Goal: Entertainment & Leisure: Consume media (video, audio)

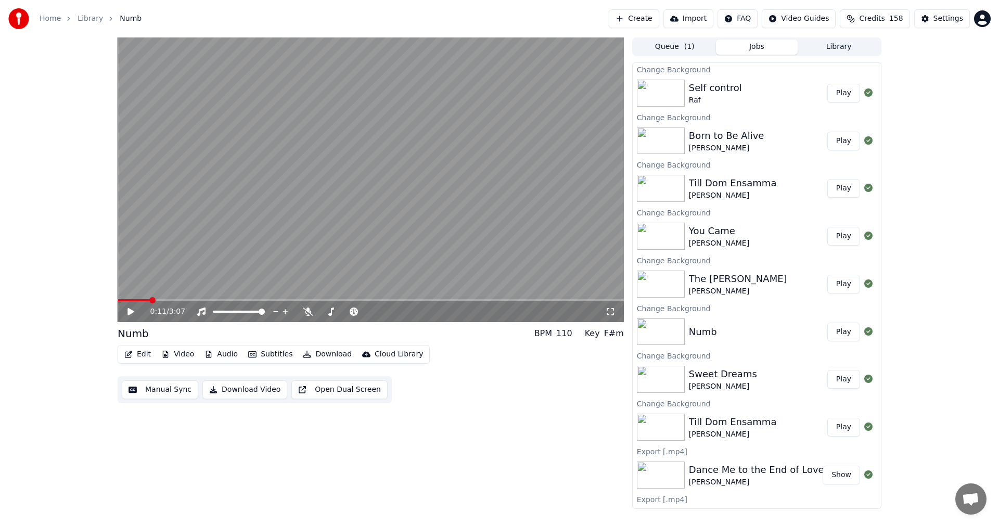
click at [839, 432] on button "Play" at bounding box center [843, 427] width 33 height 19
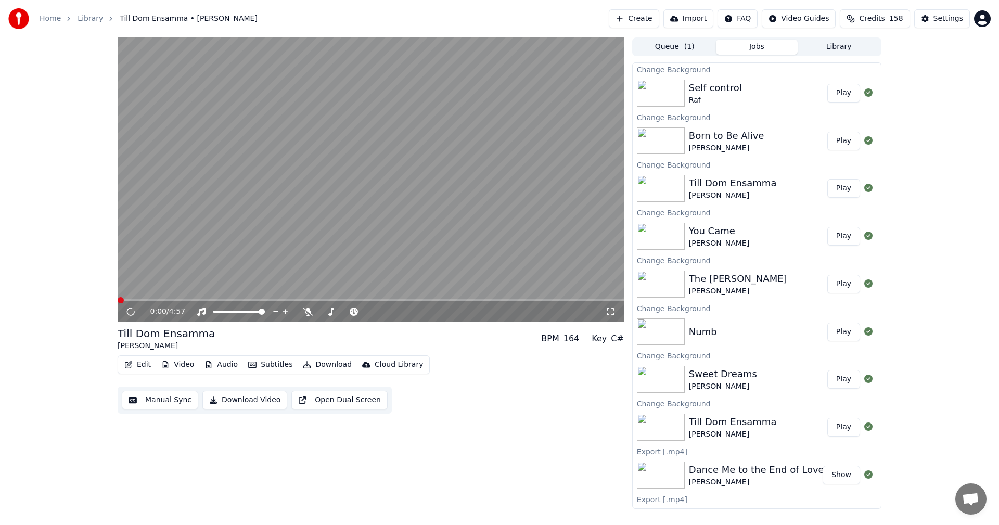
click at [837, 383] on button "Play" at bounding box center [843, 379] width 33 height 19
click at [842, 334] on button "Play" at bounding box center [843, 332] width 33 height 19
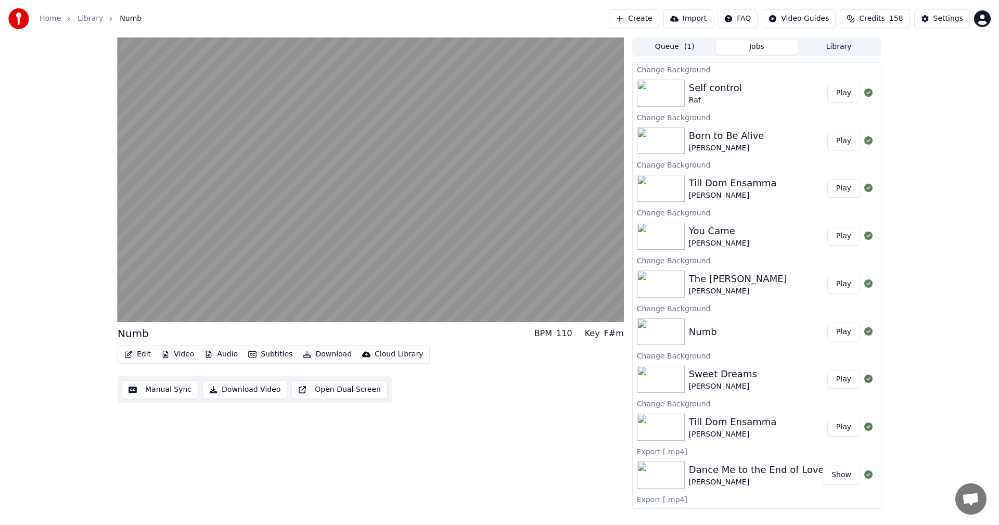
click at [841, 283] on button "Play" at bounding box center [843, 284] width 33 height 19
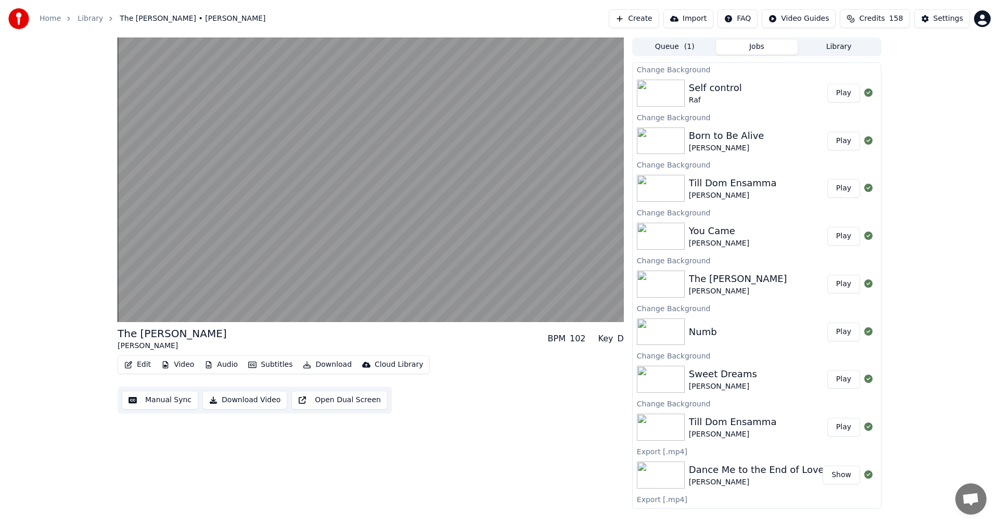
click at [841, 238] on button "Play" at bounding box center [843, 236] width 33 height 19
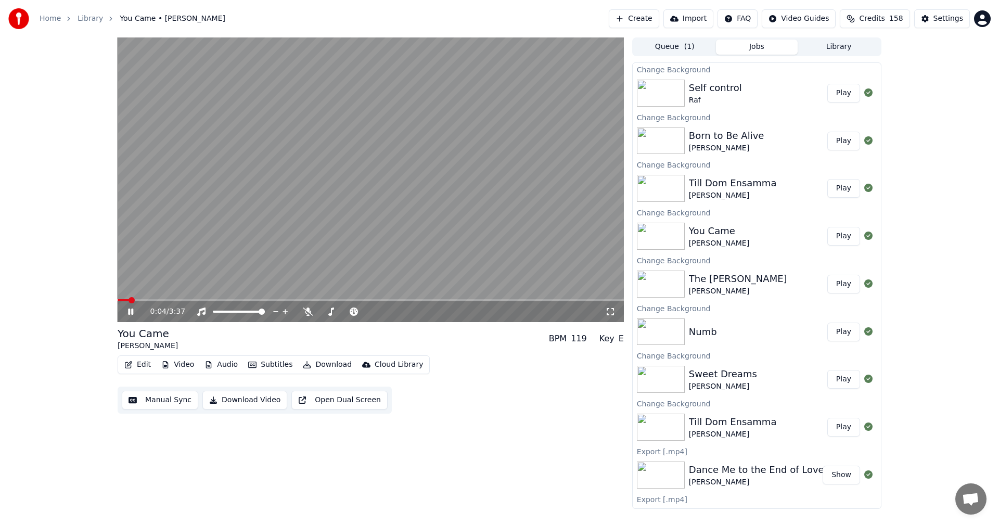
click at [179, 301] on span at bounding box center [371, 300] width 506 height 2
click at [730, 187] on div "Till Dom Ensamma" at bounding box center [733, 183] width 88 height 15
click at [834, 193] on button "Play" at bounding box center [843, 188] width 33 height 19
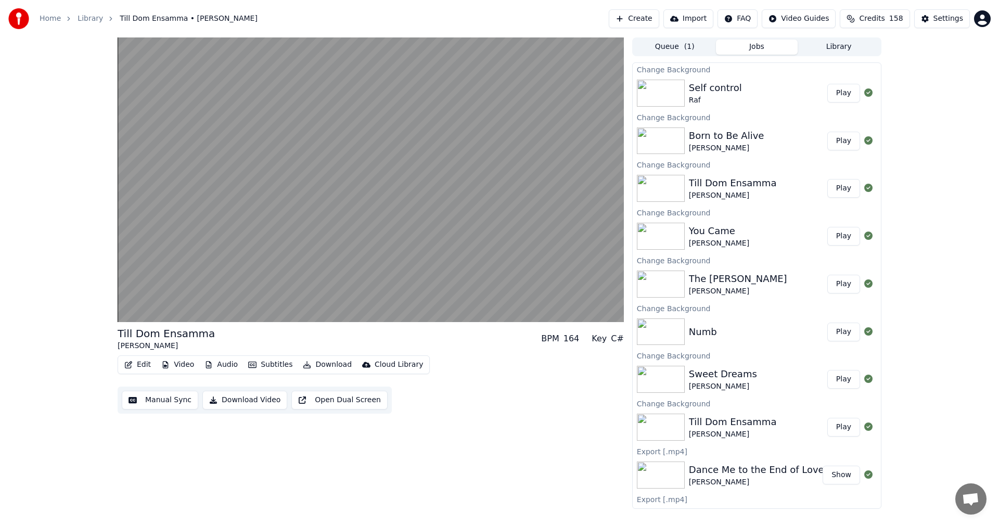
click at [832, 91] on button "Play" at bounding box center [843, 93] width 33 height 19
click at [707, 382] on div "[PERSON_NAME]" at bounding box center [723, 386] width 68 height 10
click at [841, 379] on button "Play" at bounding box center [843, 379] width 33 height 19
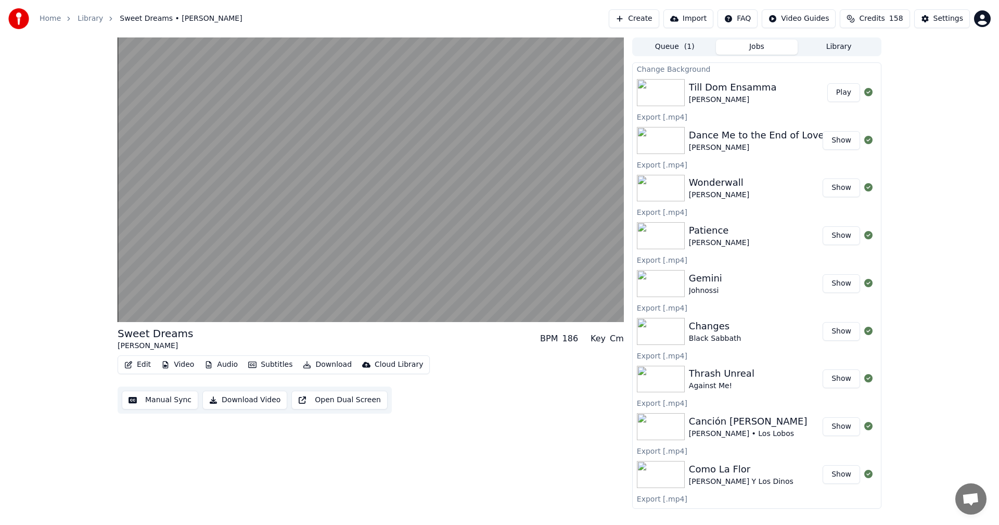
scroll to position [366, 0]
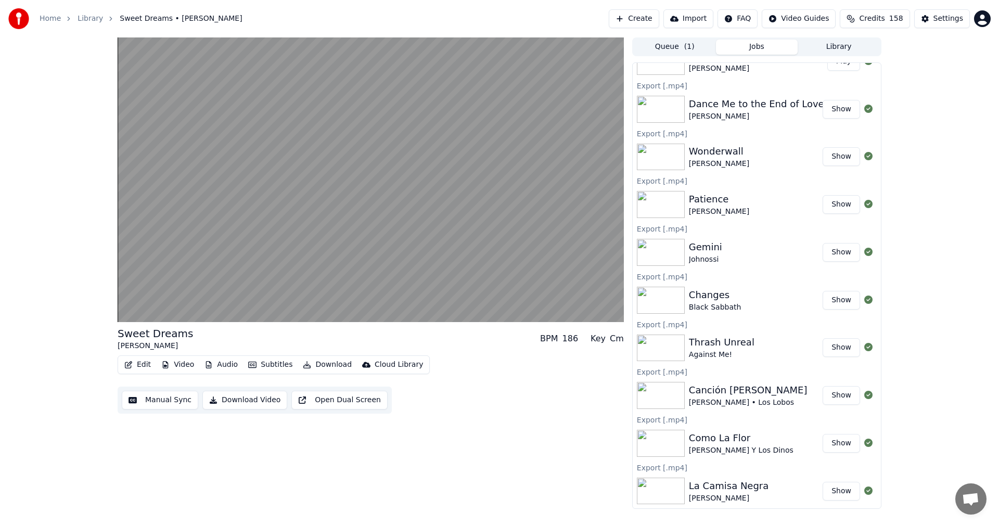
click at [843, 395] on button "Show" at bounding box center [841, 395] width 37 height 19
click at [834, 349] on button "Show" at bounding box center [841, 347] width 37 height 19
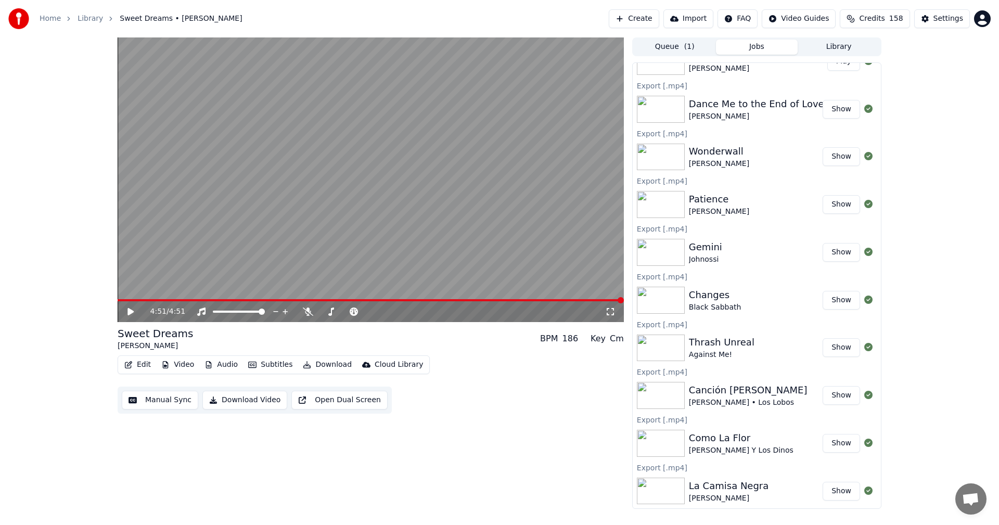
click at [834, 349] on button "Show" at bounding box center [841, 347] width 37 height 19
click at [851, 48] on div "Ready Ready" at bounding box center [861, 42] width 32 height 15
click at [845, 45] on button "Library" at bounding box center [839, 47] width 82 height 15
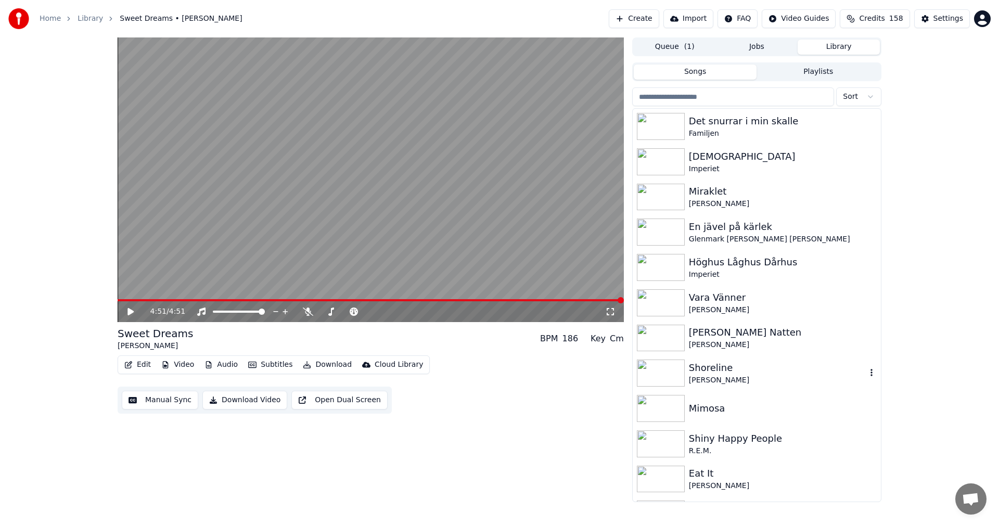
click at [720, 362] on div "Shoreline" at bounding box center [777, 368] width 177 height 15
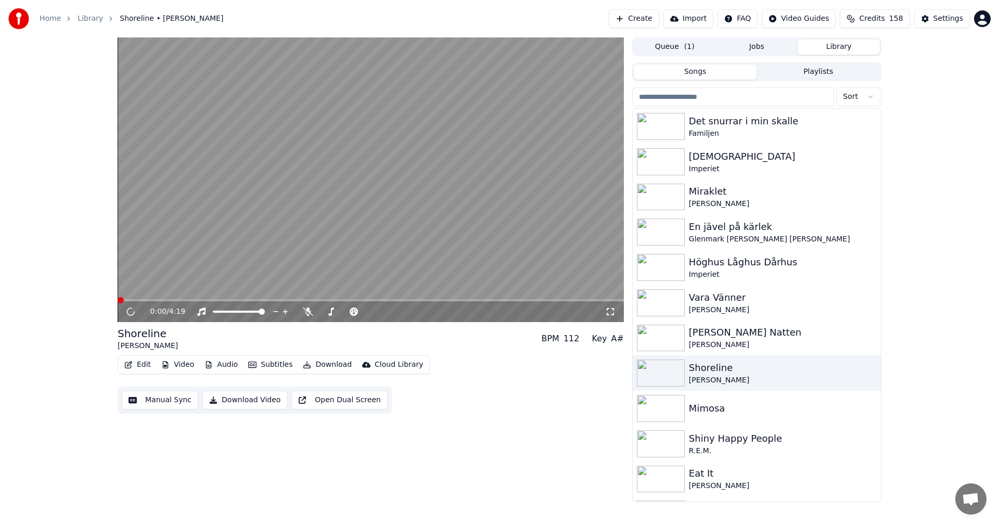
click at [188, 300] on span at bounding box center [371, 300] width 506 height 2
click at [255, 300] on span at bounding box center [371, 300] width 506 height 2
click at [774, 334] on div "[PERSON_NAME] Natten" at bounding box center [777, 332] width 177 height 15
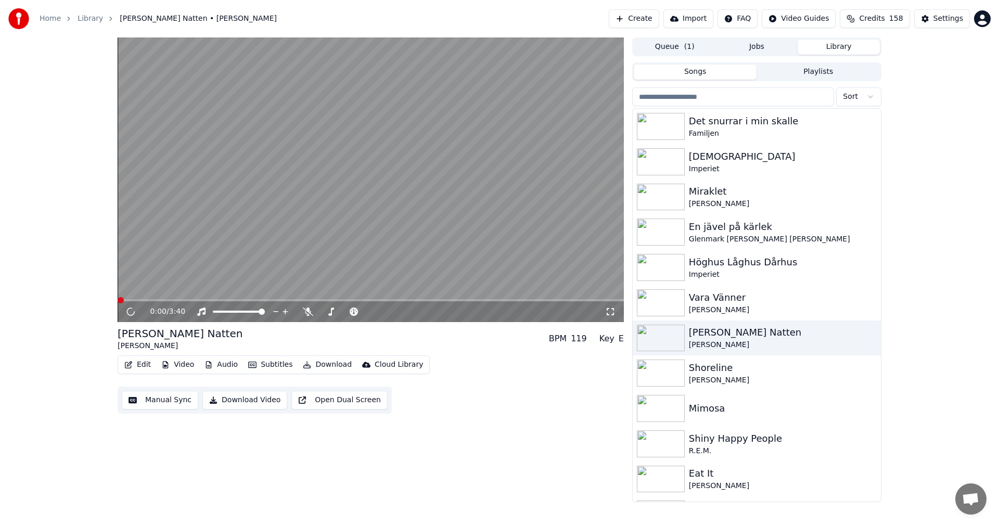
click at [196, 300] on span at bounding box center [371, 300] width 506 height 2
click at [263, 300] on span at bounding box center [371, 300] width 506 height 2
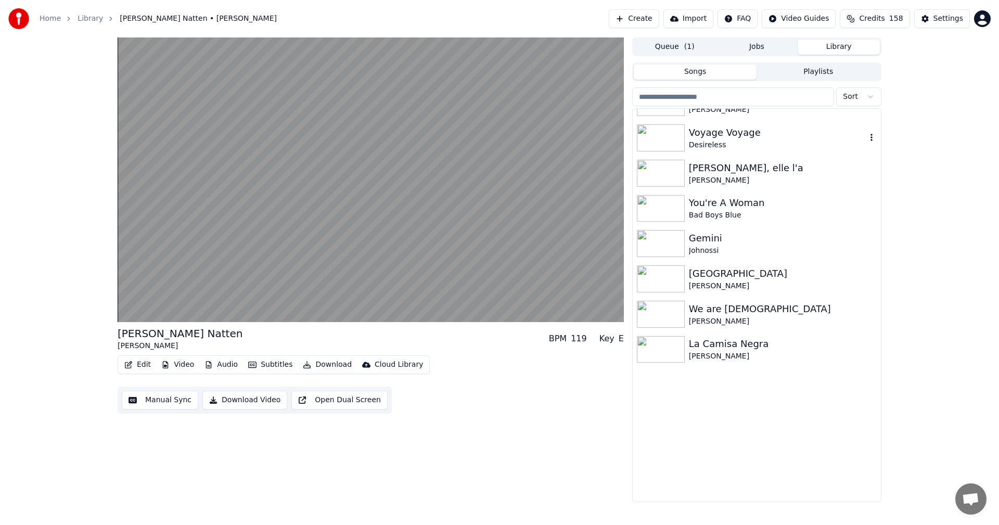
scroll to position [416, 0]
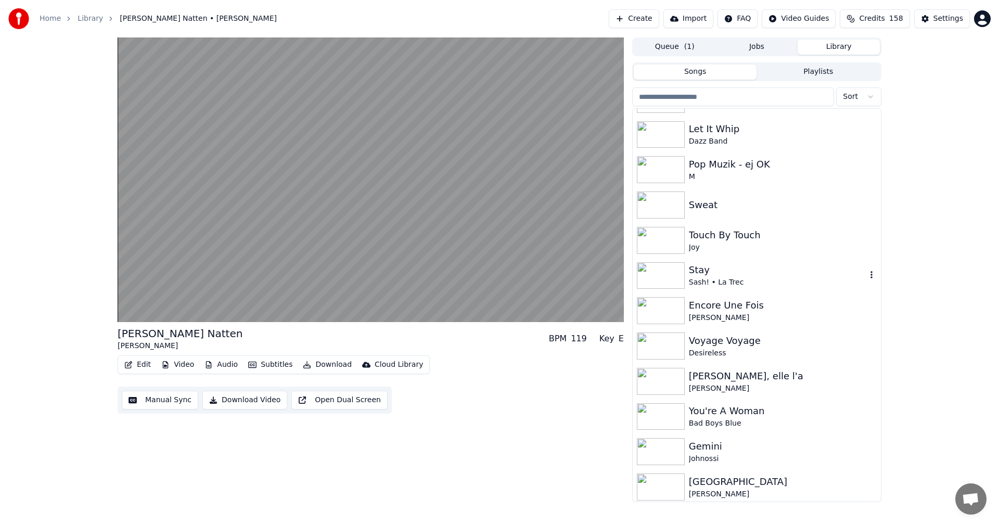
click at [699, 274] on div "Stay" at bounding box center [777, 270] width 177 height 15
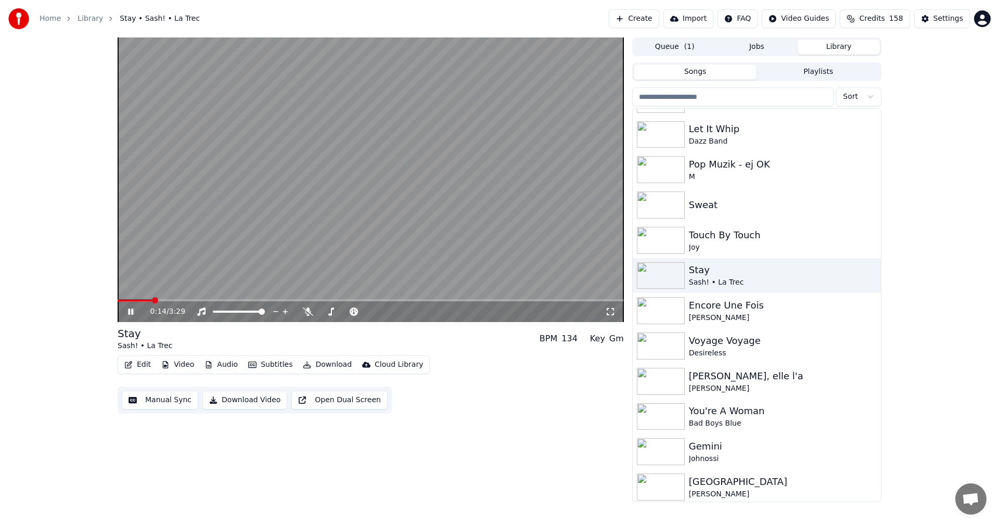
click at [142, 363] on button "Edit" at bounding box center [137, 364] width 35 height 15
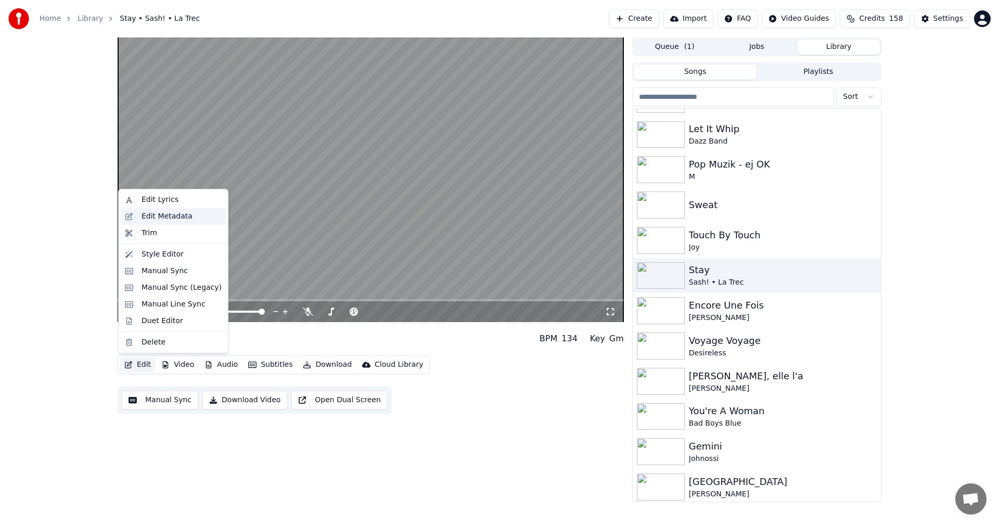
click at [195, 220] on div "Edit Metadata" at bounding box center [182, 216] width 80 height 10
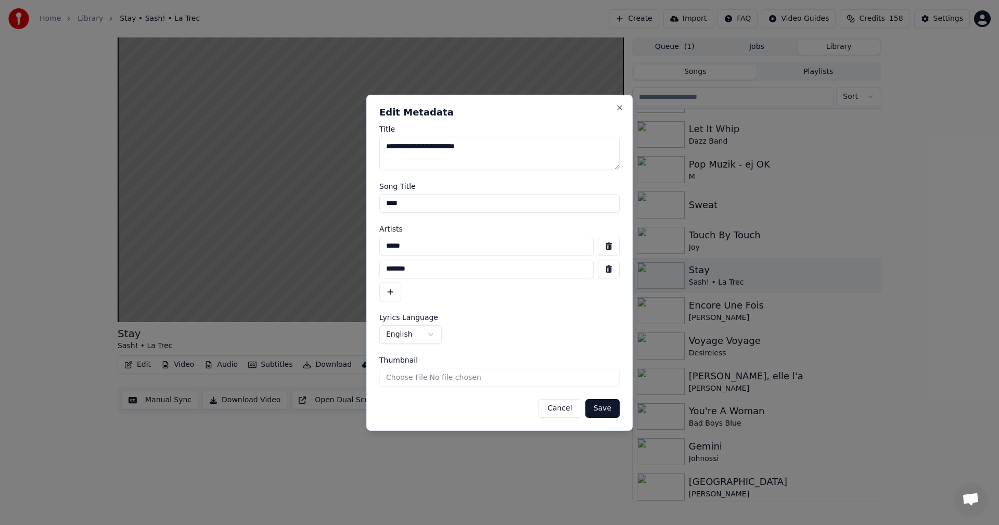
click at [484, 206] on input "****" at bounding box center [499, 203] width 240 height 19
type input "**********"
click at [608, 404] on button "Save" at bounding box center [602, 408] width 34 height 19
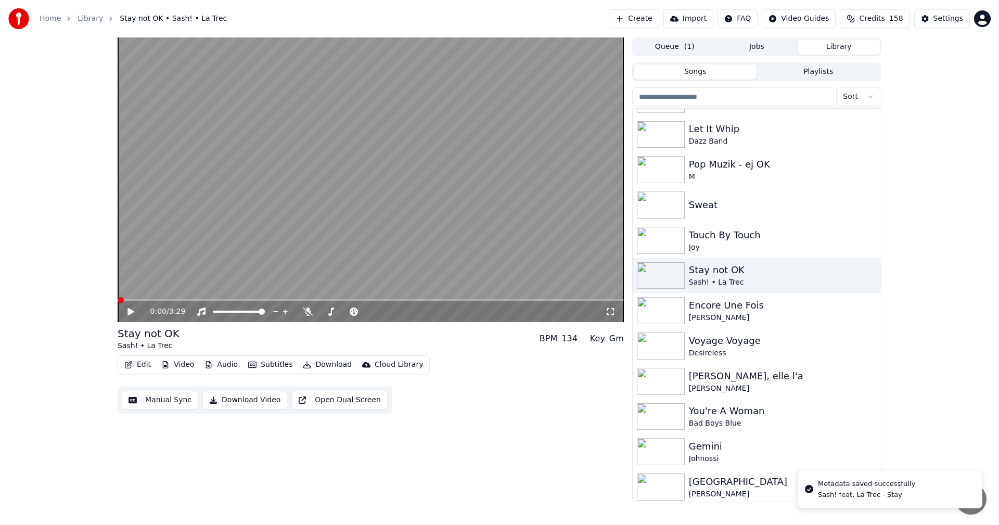
click at [885, 18] on span "Credits" at bounding box center [871, 19] width 25 height 10
click at [893, 117] on button "Refresh" at bounding box center [881, 125] width 54 height 19
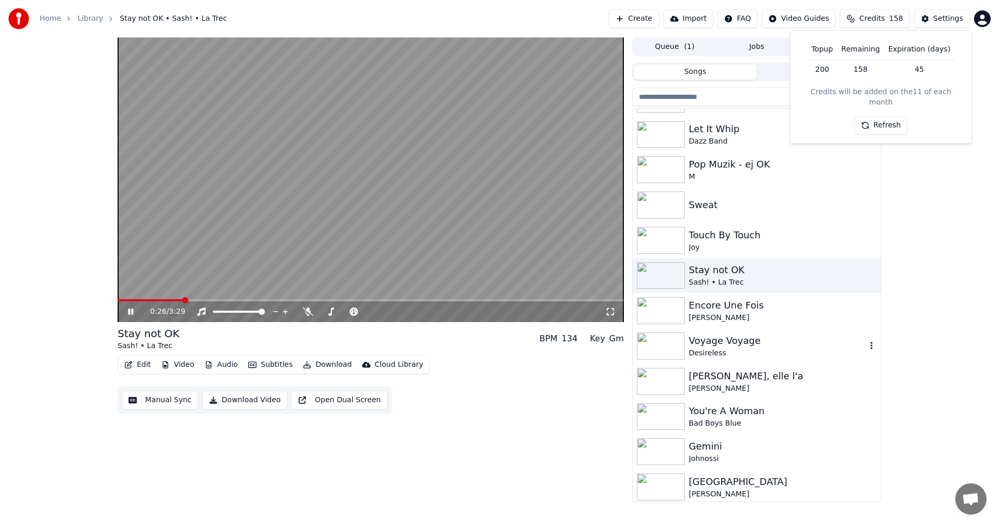
click at [718, 349] on div "Desireless" at bounding box center [777, 353] width 177 height 10
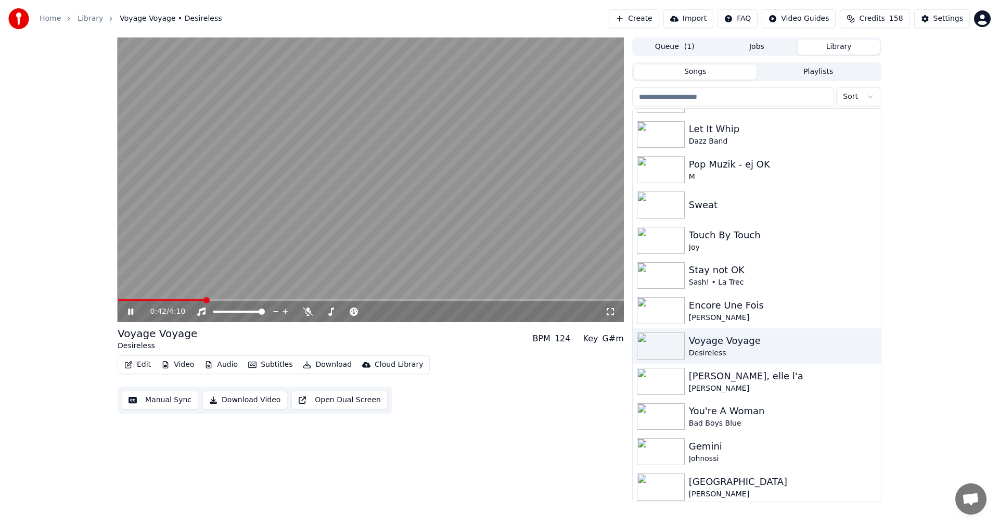
click at [126, 307] on div "0:42 / 4:10" at bounding box center [371, 311] width 498 height 10
click at [127, 313] on icon at bounding box center [138, 312] width 24 height 8
